Goal: Information Seeking & Learning: Learn about a topic

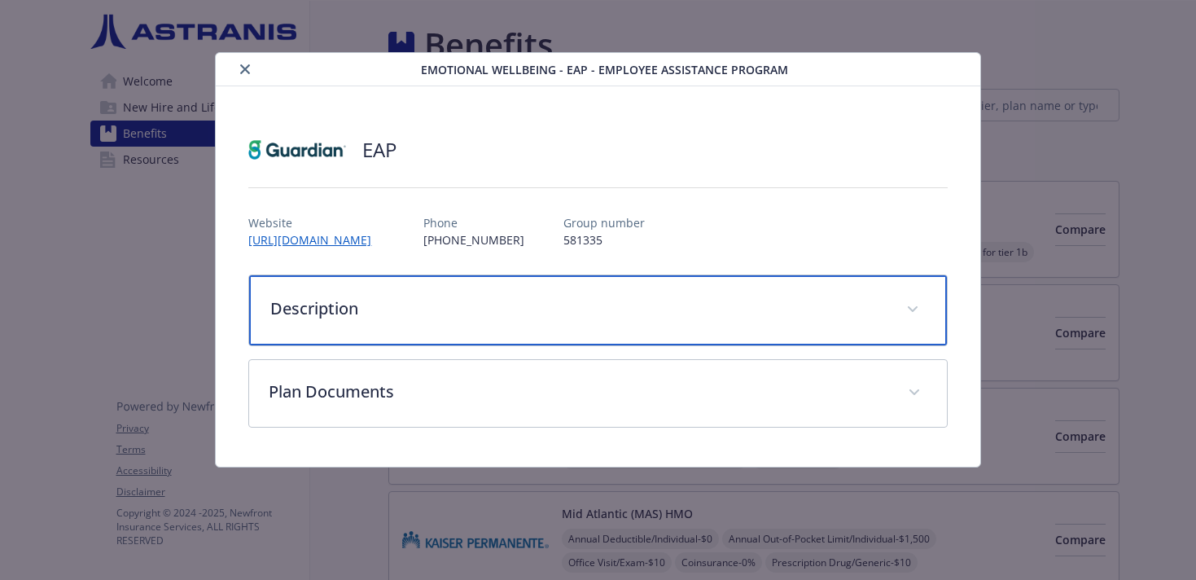
click at [404, 308] on p "Description" at bounding box center [577, 308] width 615 height 24
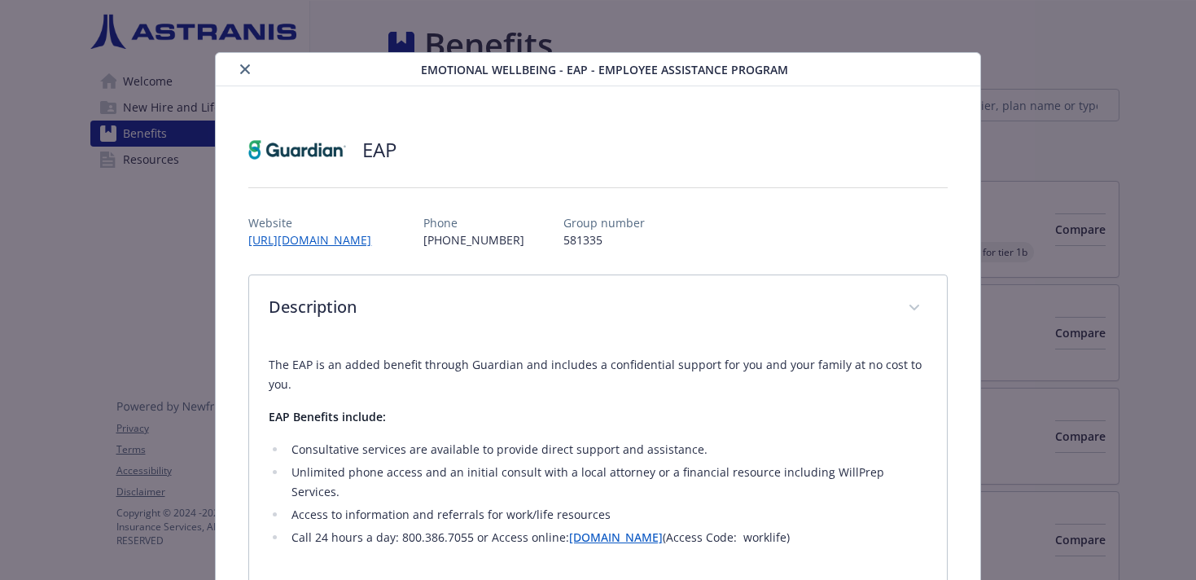
drag, startPoint x: 860, startPoint y: 511, endPoint x: 260, endPoint y: 365, distance: 617.7
click at [260, 365] on div "The EAP is an added benefit through Guardian and includes a confidential suppor…" at bounding box center [597, 467] width 697 height 251
copy div "The EAP is an added benefit through Guardian and includes a confidential suppor…"
click at [239, 64] on button "close" at bounding box center [245, 69] width 20 height 20
